Goal: Task Accomplishment & Management: Manage account settings

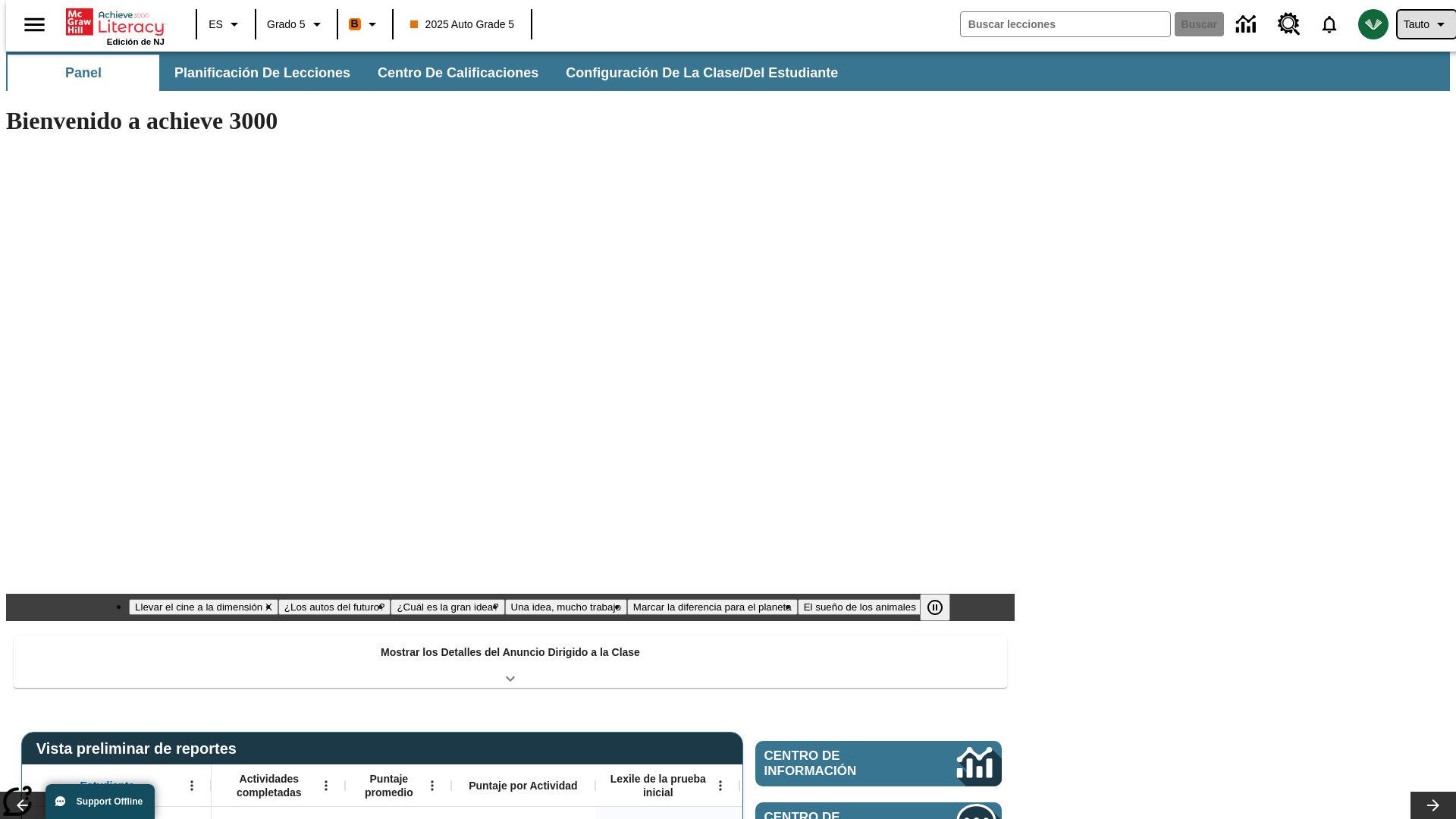
click at [1419, 24] on span "Tauto" at bounding box center [1416, 24] width 26 height 16
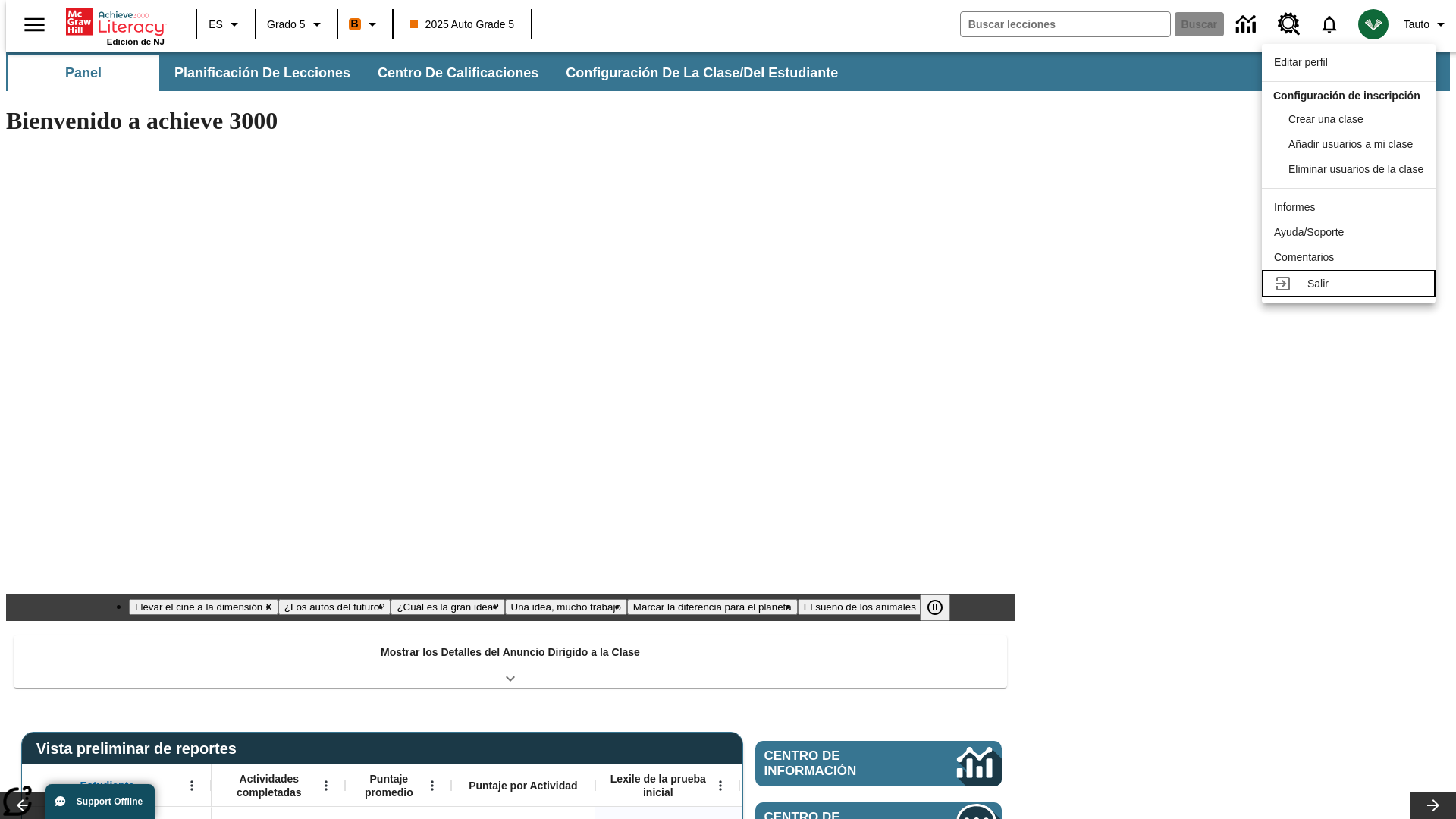
click at [1353, 292] on div "Salir" at bounding box center [1365, 283] width 116 height 16
